Goal: Task Accomplishment & Management: Manage account settings

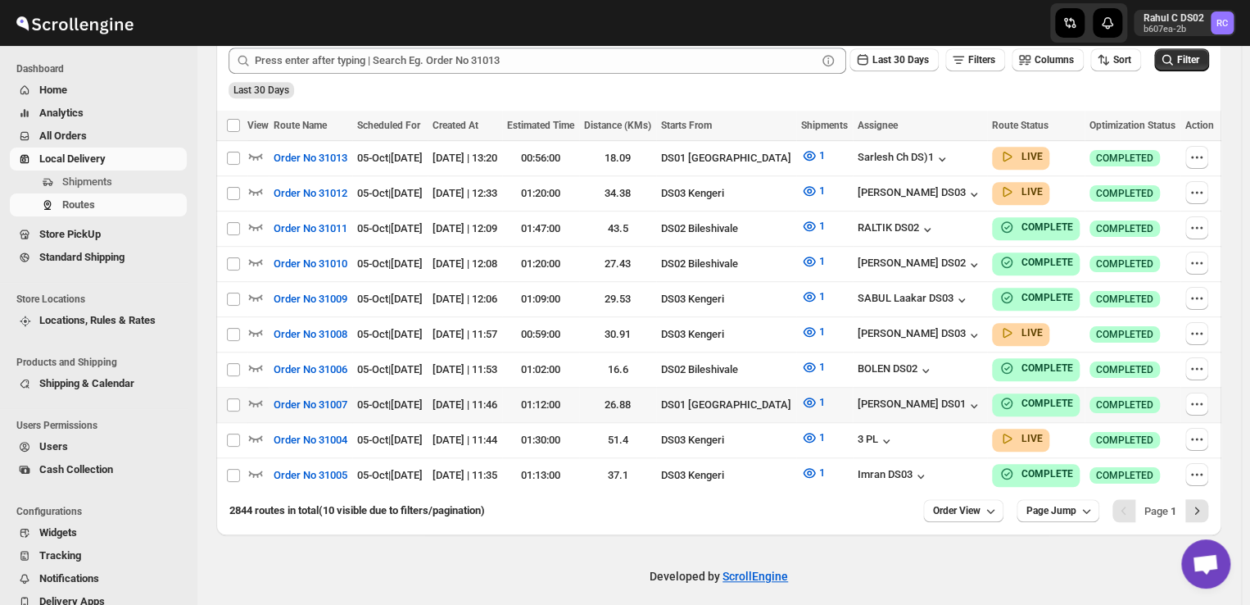
scroll to position [408, 0]
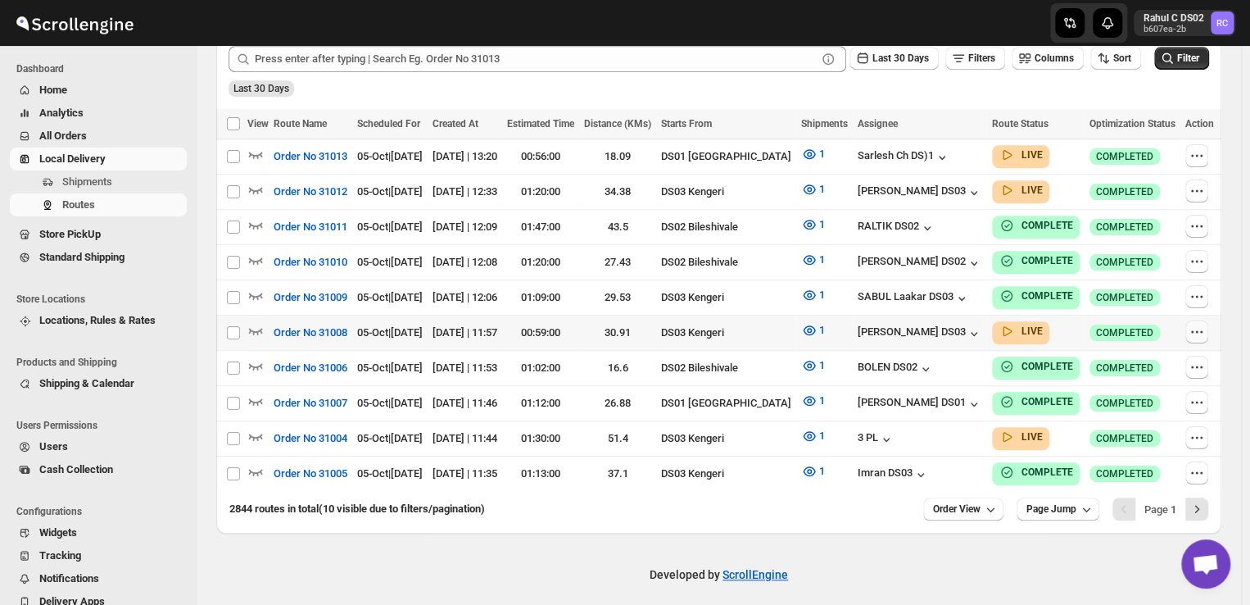
click at [1196, 328] on icon "button" at bounding box center [1197, 332] width 16 height 16
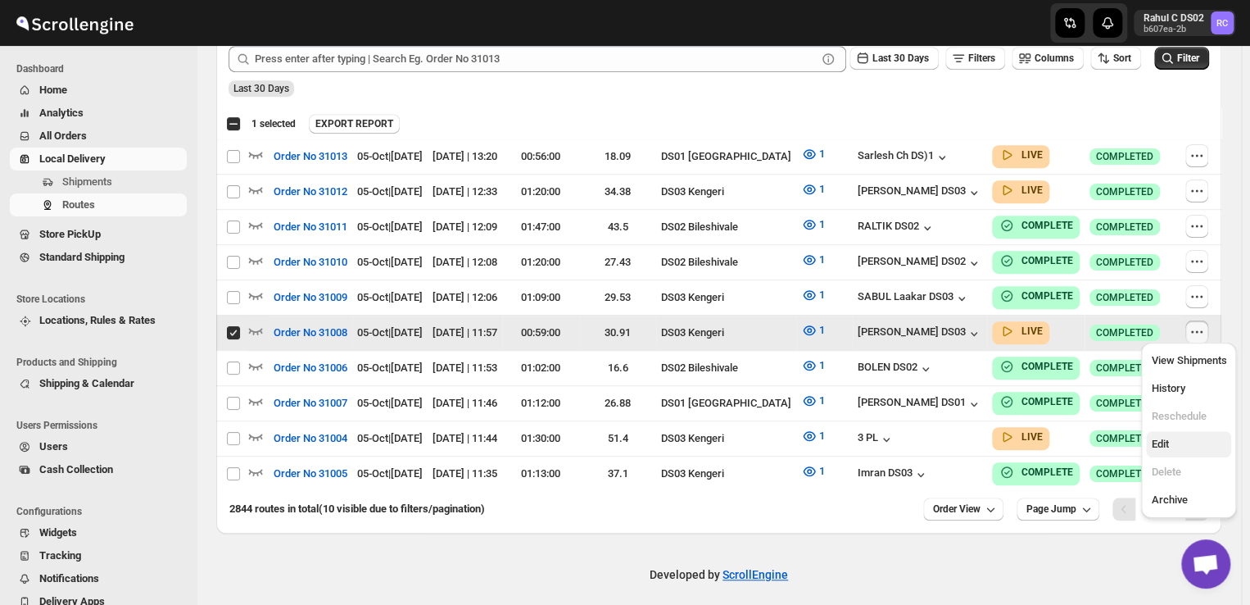
click at [1159, 448] on span "Edit" at bounding box center [1159, 444] width 17 height 12
checkbox input "false"
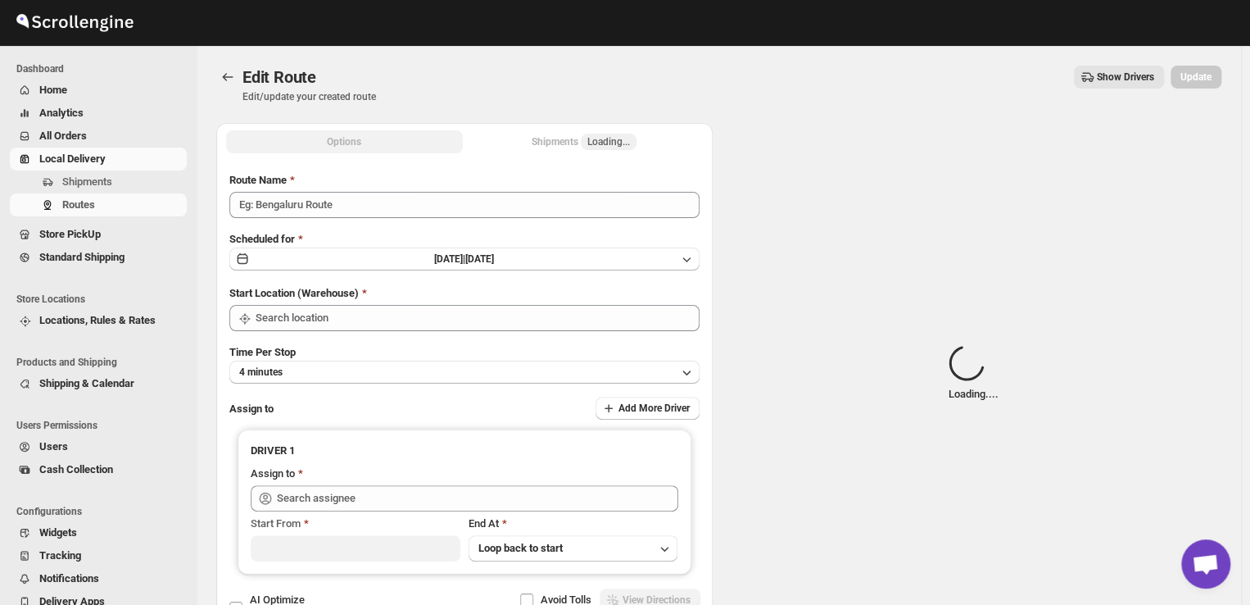
type input "Order No 31008"
type input "DS03 Kengeri"
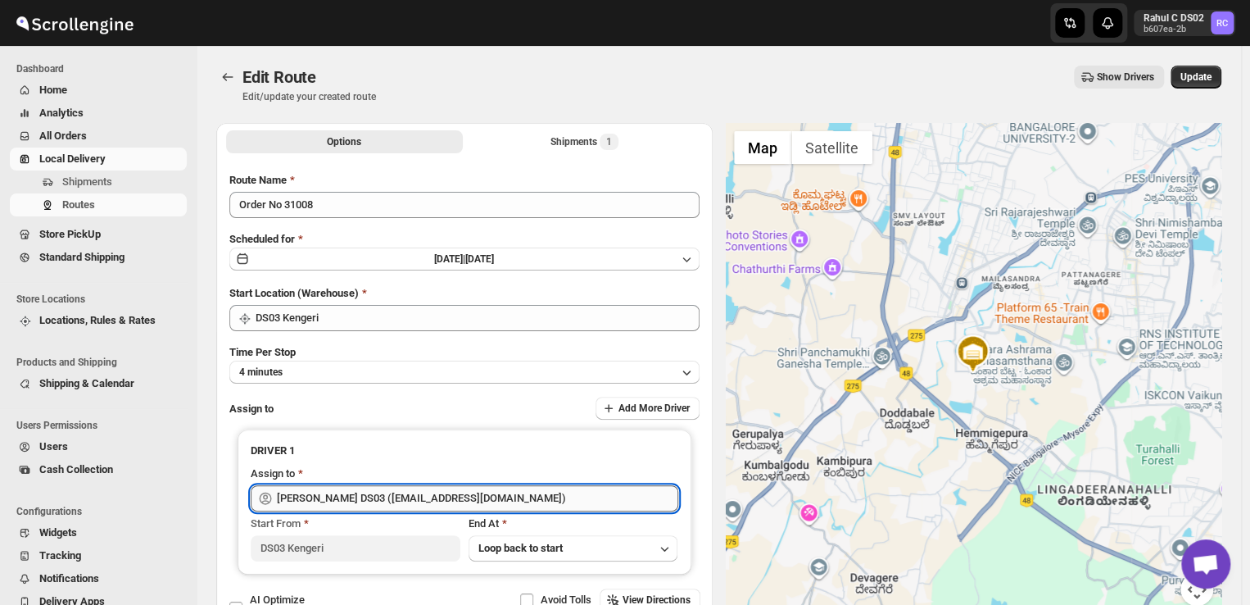
click at [506, 495] on input "[PERSON_NAME] DS03 ([EMAIL_ADDRESS][DOMAIN_NAME])" at bounding box center [478, 498] width 402 height 26
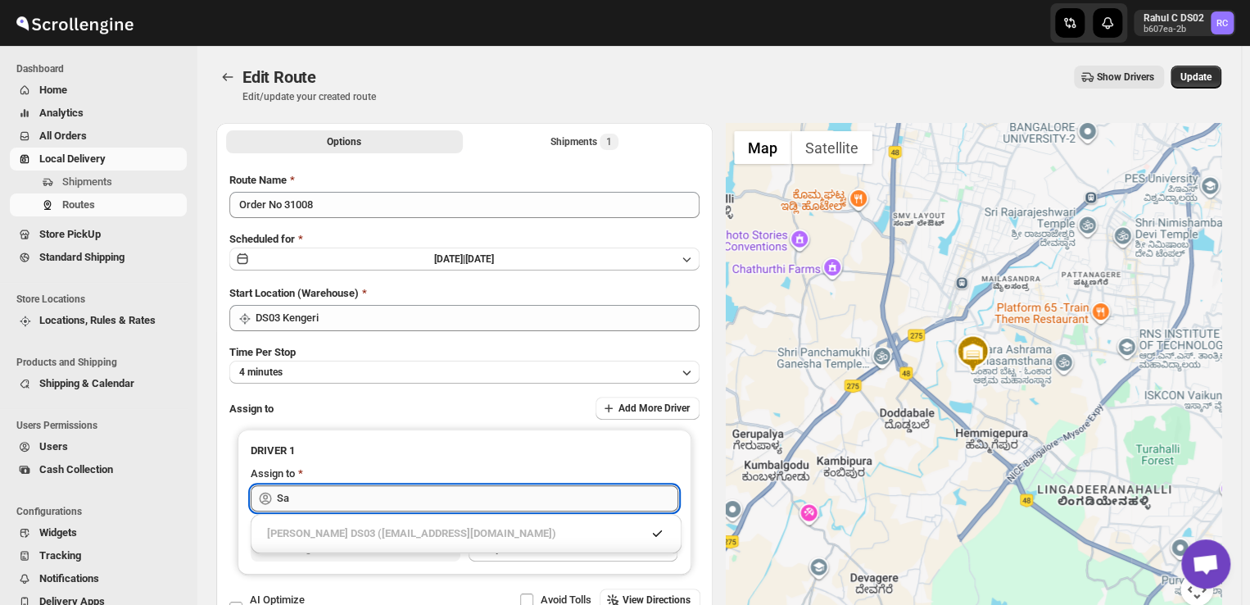
type input "S"
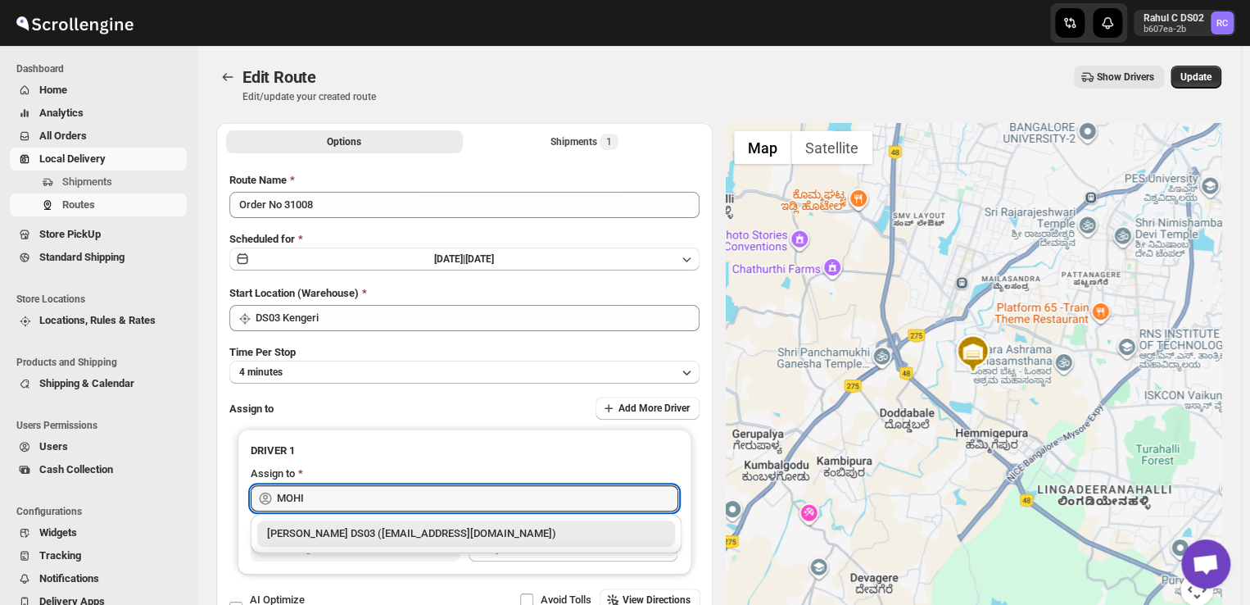
click at [539, 536] on div "[PERSON_NAME] DS03 ([EMAIL_ADDRESS][DOMAIN_NAME])" at bounding box center [466, 533] width 398 height 16
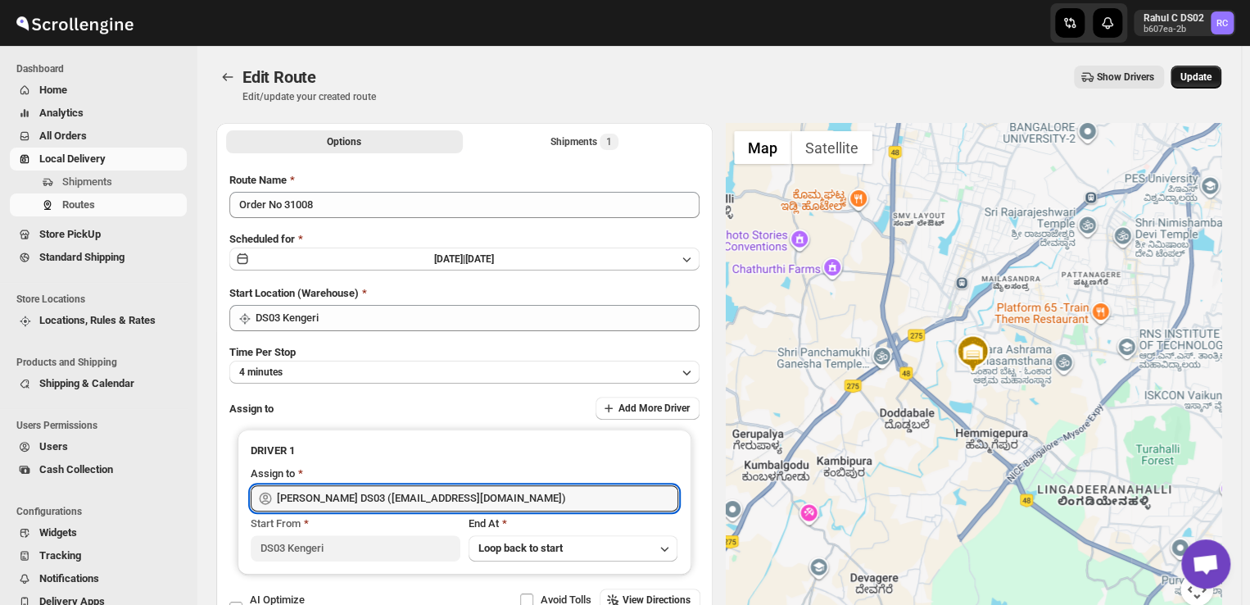
type input "[PERSON_NAME] DS03 ([EMAIL_ADDRESS][DOMAIN_NAME])"
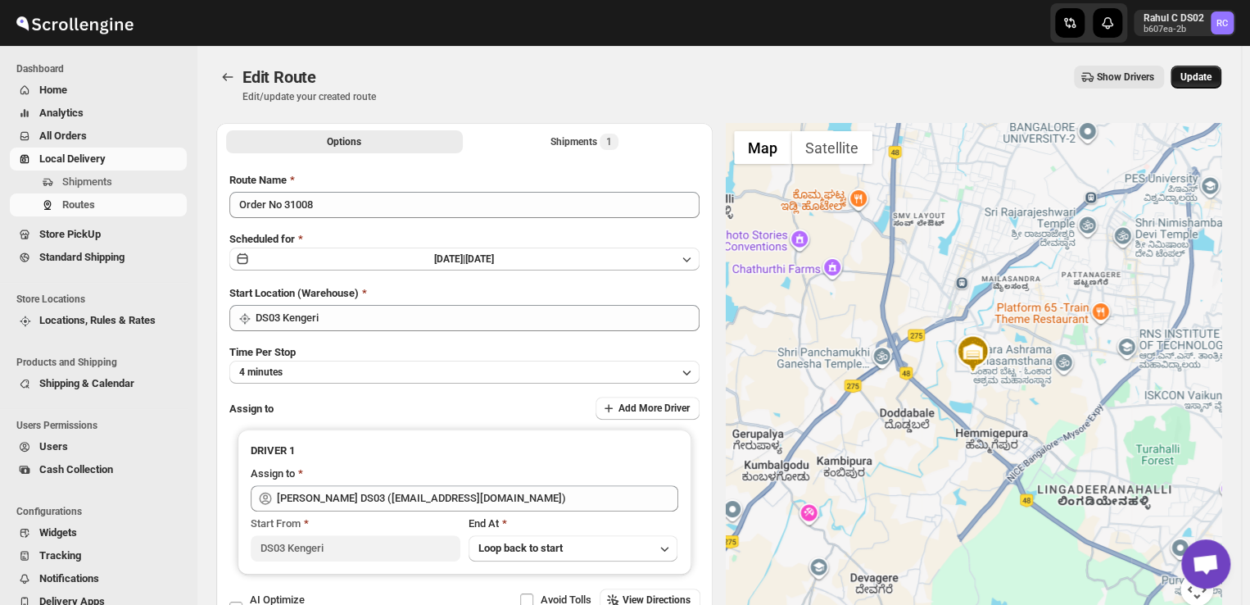
click at [1200, 79] on span "Update" at bounding box center [1196, 76] width 31 height 13
